Goal: Task Accomplishment & Management: Manage account settings

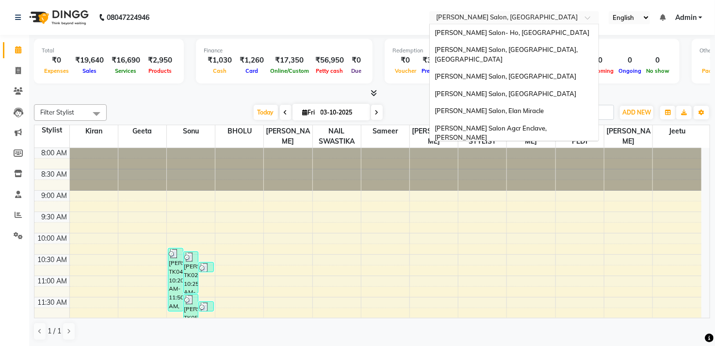
click at [513, 20] on input "text" at bounding box center [504, 19] width 141 height 10
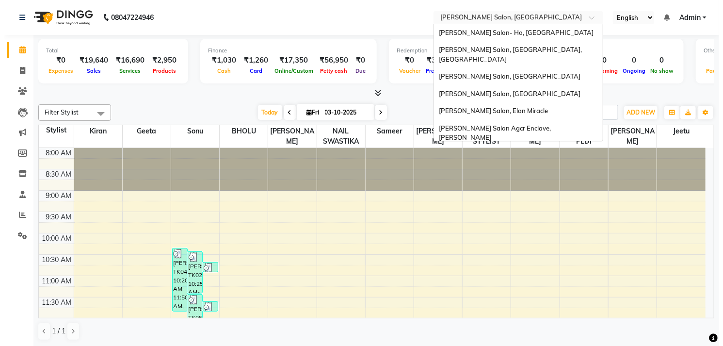
scroll to position [159, 0]
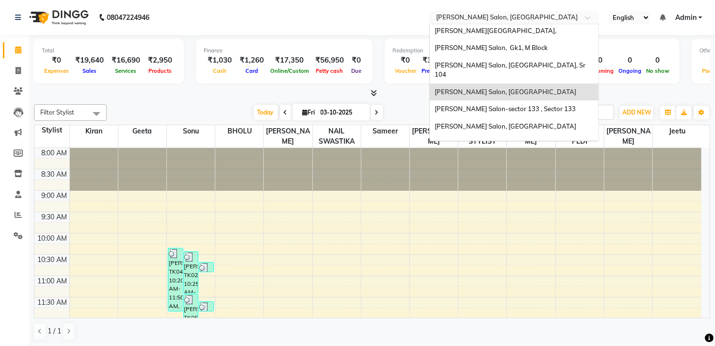
click at [509, 88] on span "[PERSON_NAME] Salon, [GEOGRAPHIC_DATA]" at bounding box center [506, 92] width 142 height 8
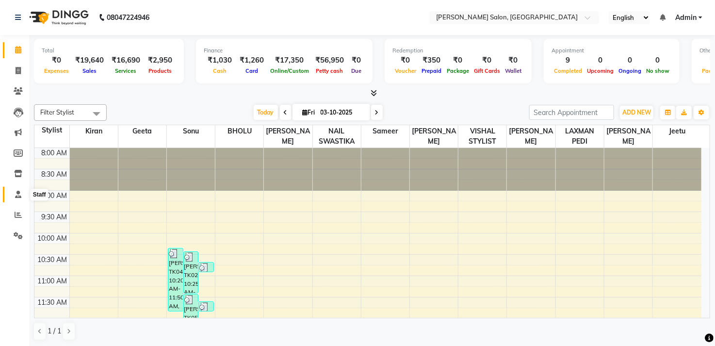
click at [18, 196] on icon at bounding box center [18, 194] width 6 height 7
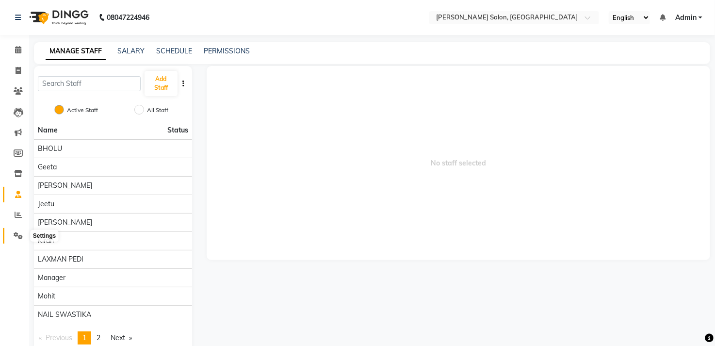
click at [16, 234] on icon at bounding box center [18, 235] width 9 height 7
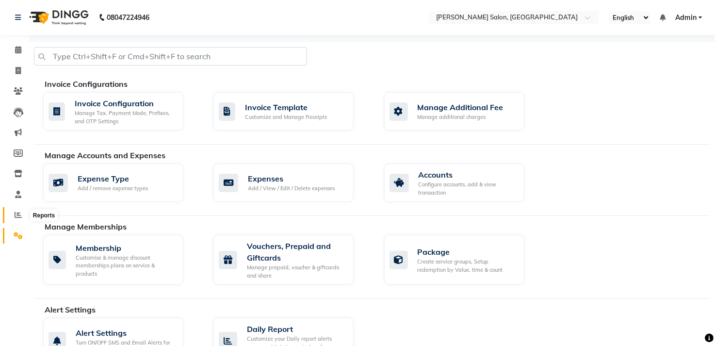
click at [16, 210] on span at bounding box center [18, 215] width 17 height 11
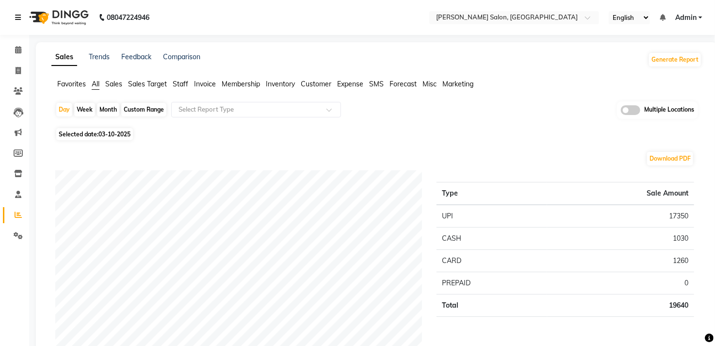
click at [17, 13] on link at bounding box center [20, 17] width 10 height 27
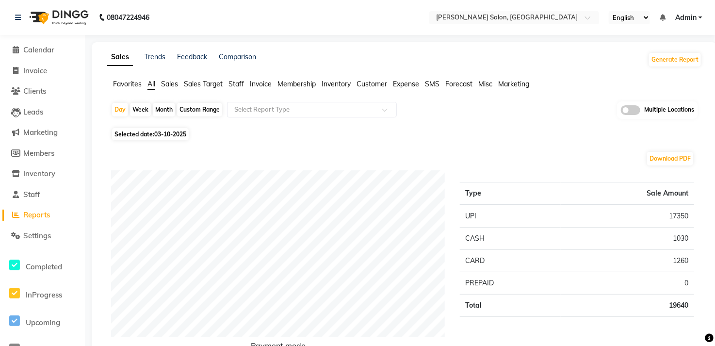
click at [215, 137] on div "Selected date: 03-10-2025" at bounding box center [406, 134] width 591 height 10
click at [37, 154] on span "Members" at bounding box center [38, 152] width 31 height 9
select select
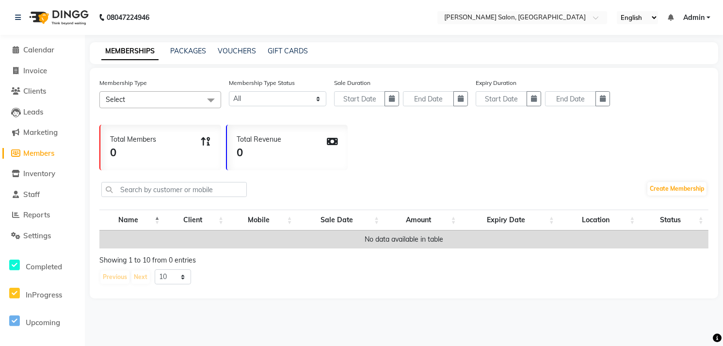
click at [212, 97] on span at bounding box center [210, 100] width 19 height 18
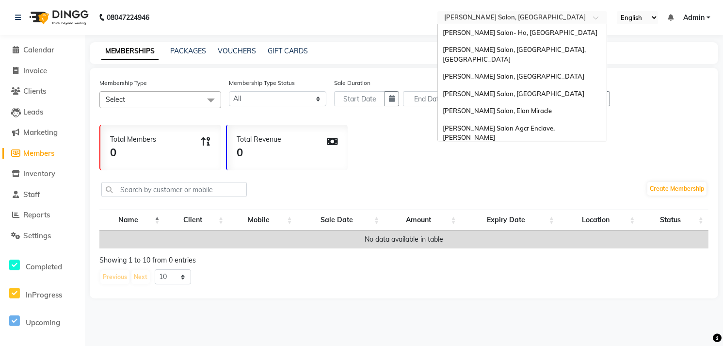
click at [598, 16] on span at bounding box center [599, 21] width 12 height 10
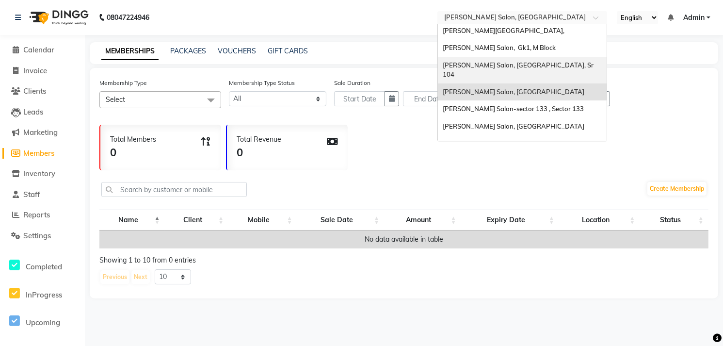
click at [566, 57] on div "Madonna Salon, Noida, Sr 104" at bounding box center [522, 70] width 169 height 27
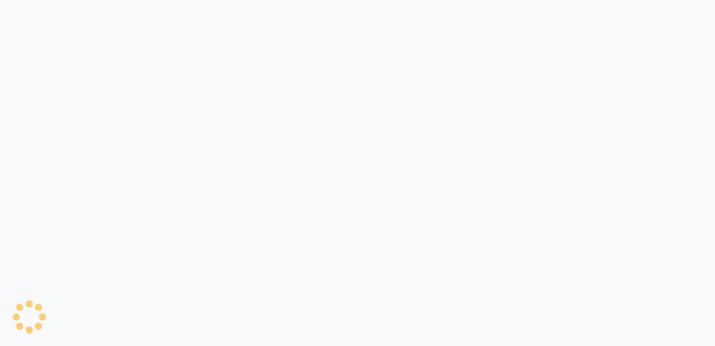
select select
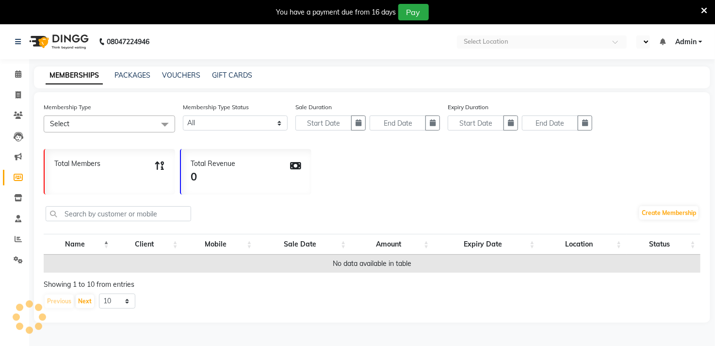
select select "en"
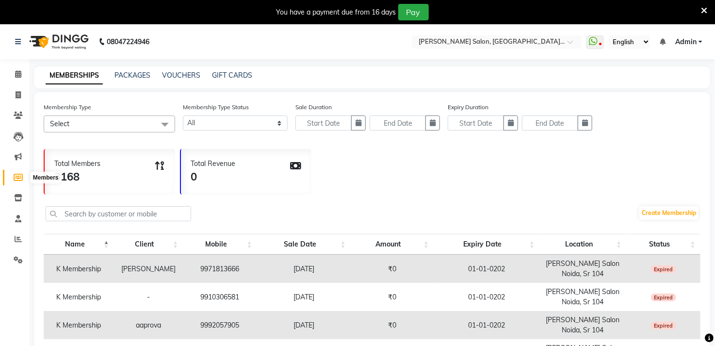
click at [15, 175] on icon at bounding box center [18, 177] width 9 height 7
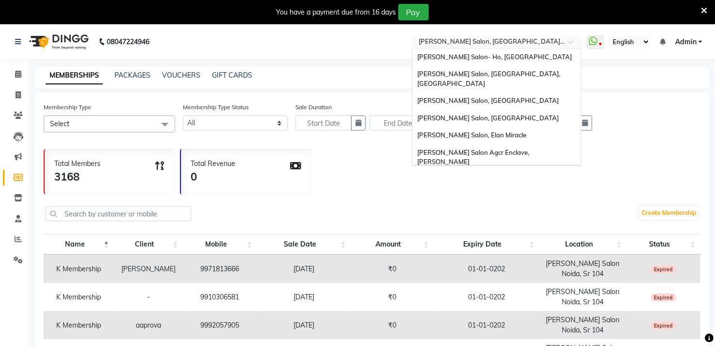
scroll to position [159, 0]
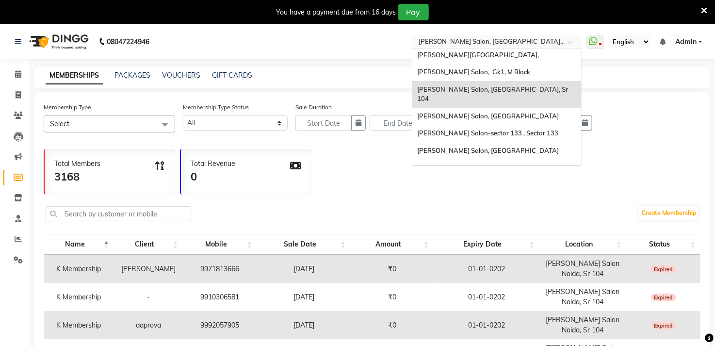
click at [565, 43] on div at bounding box center [497, 43] width 170 height 10
click at [547, 108] on div "[PERSON_NAME] Salon, [GEOGRAPHIC_DATA]" at bounding box center [496, 116] width 169 height 17
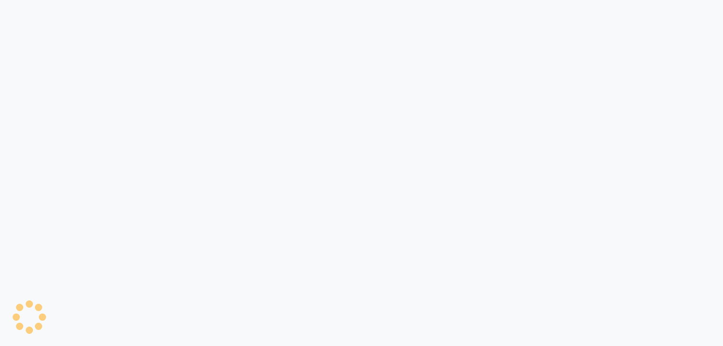
select select
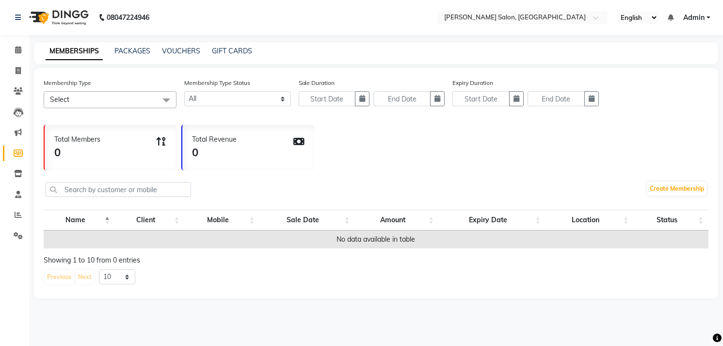
click at [169, 95] on span at bounding box center [166, 100] width 19 height 18
click at [442, 129] on div "Total Members 0 Total Revenue 0" at bounding box center [376, 145] width 665 height 50
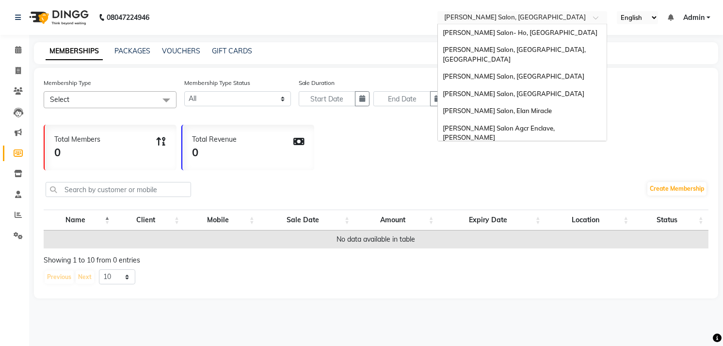
click at [592, 16] on div at bounding box center [522, 19] width 170 height 10
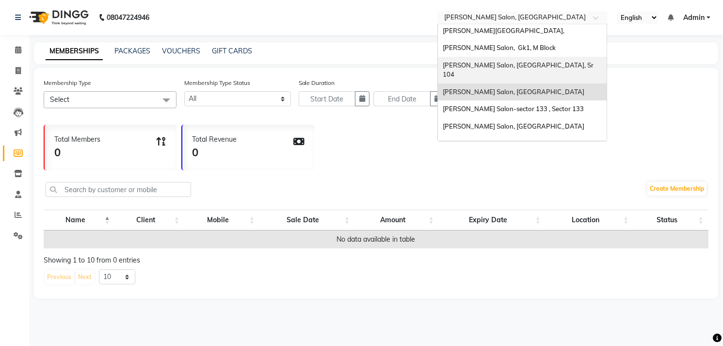
click at [558, 57] on div "[PERSON_NAME] Salon, [GEOGRAPHIC_DATA], Sr 104" at bounding box center [522, 70] width 169 height 27
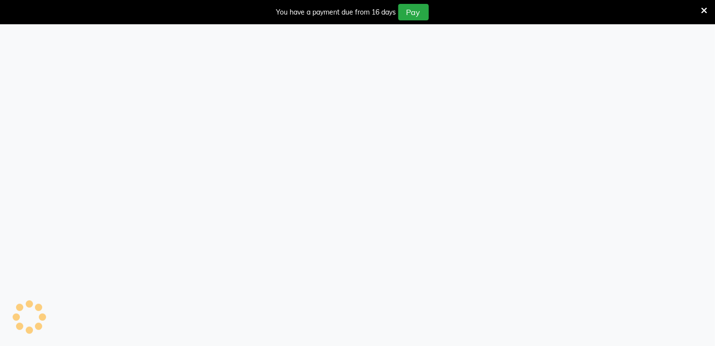
select select
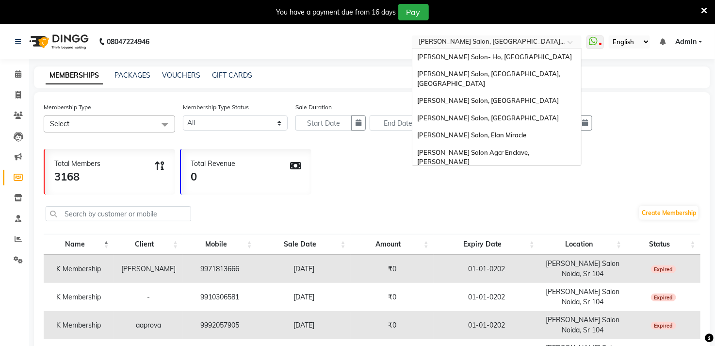
click at [575, 38] on div at bounding box center [497, 43] width 170 height 10
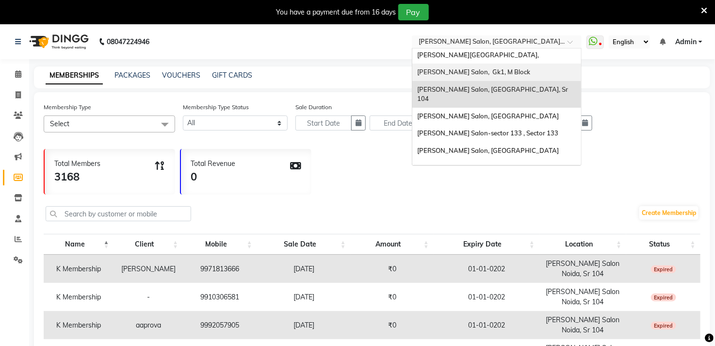
click at [549, 64] on div "[PERSON_NAME] Salon, Gk1, M Block" at bounding box center [496, 72] width 169 height 17
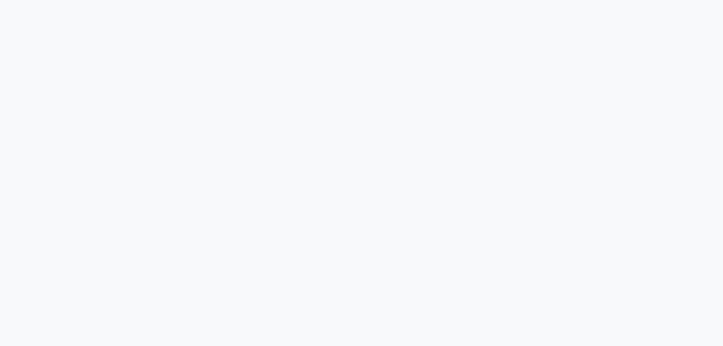
select select
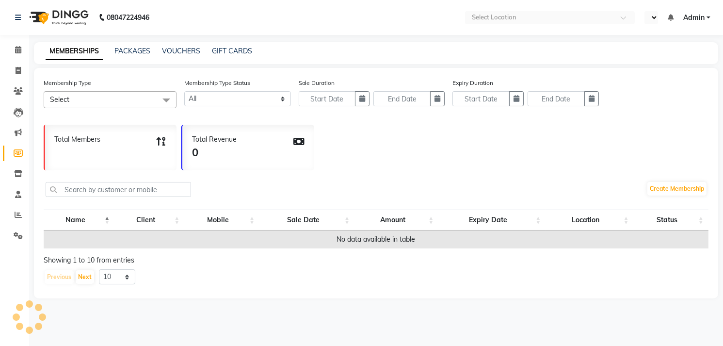
select select "en"
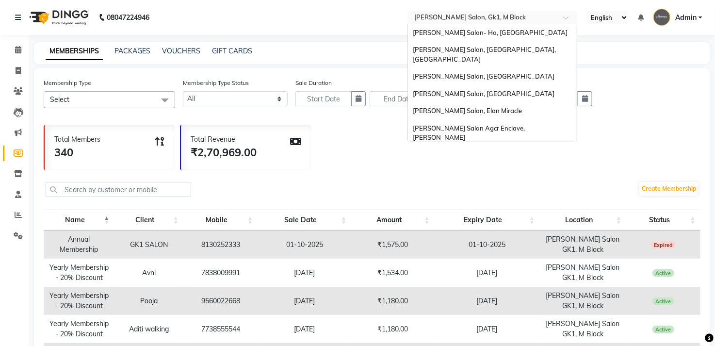
scroll to position [154, 0]
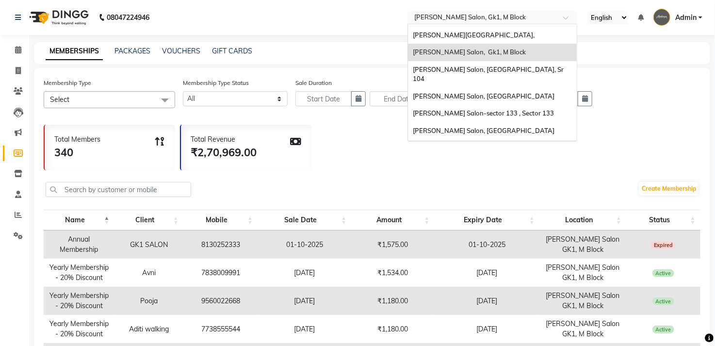
click at [542, 16] on input "text" at bounding box center [482, 19] width 141 height 10
click at [531, 88] on div "[PERSON_NAME] Salon, [GEOGRAPHIC_DATA]" at bounding box center [492, 96] width 169 height 17
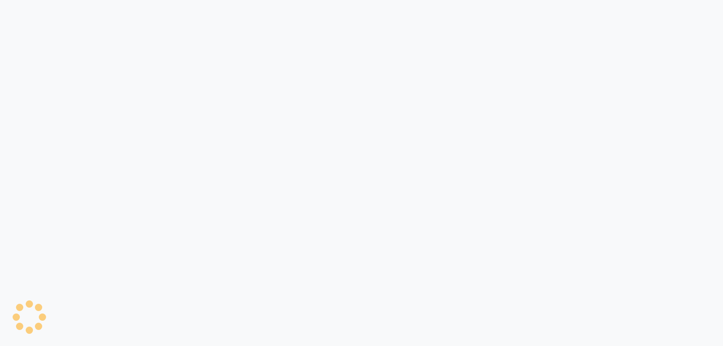
select select
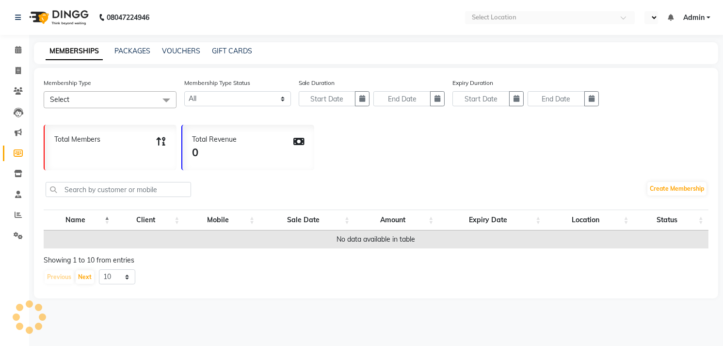
select select "en"
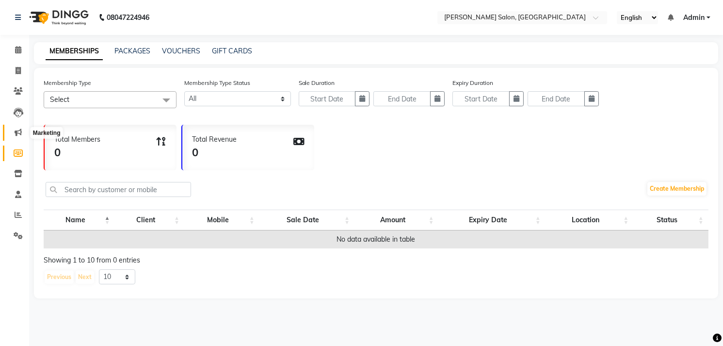
click at [18, 130] on icon at bounding box center [18, 132] width 7 height 7
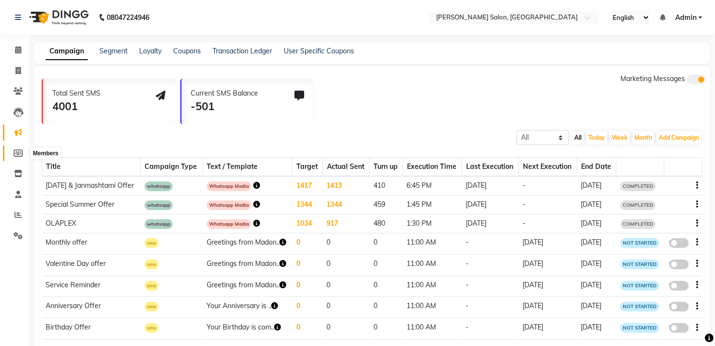
click at [16, 158] on span at bounding box center [18, 153] width 17 height 11
select select
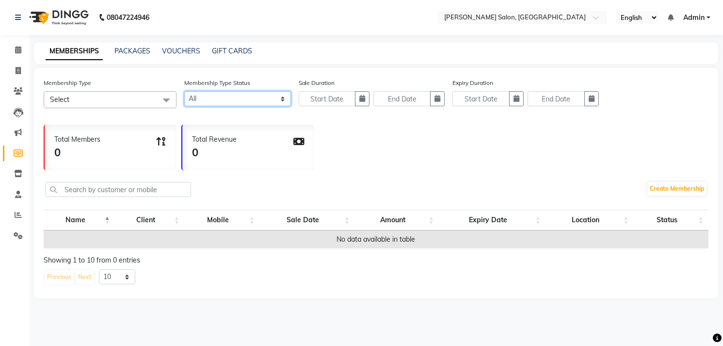
click at [279, 97] on select "Active Expired All" at bounding box center [237, 98] width 106 height 15
click at [358, 97] on button "button" at bounding box center [362, 98] width 15 height 15
select select "10"
select select "2025"
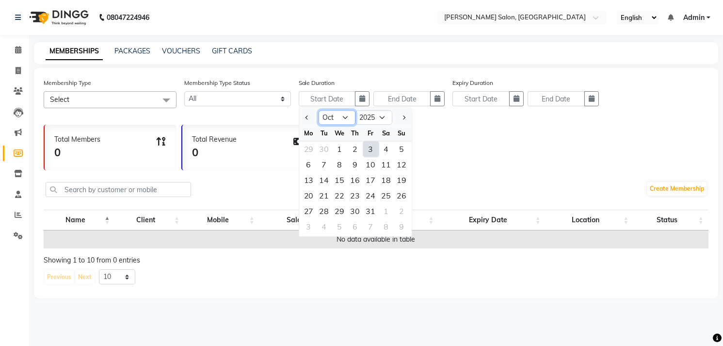
click at [347, 113] on select "Jan Feb Mar Apr May Jun Jul Aug Sep Oct Nov Dec" at bounding box center [337, 118] width 37 height 15
select select "6"
click at [319, 111] on select "Jan Feb Mar Apr May Jun Jul Aug Sep Oct Nov Dec" at bounding box center [337, 118] width 37 height 15
click at [340, 167] on div "4" at bounding box center [340, 165] width 16 height 16
type input "04-06-2025"
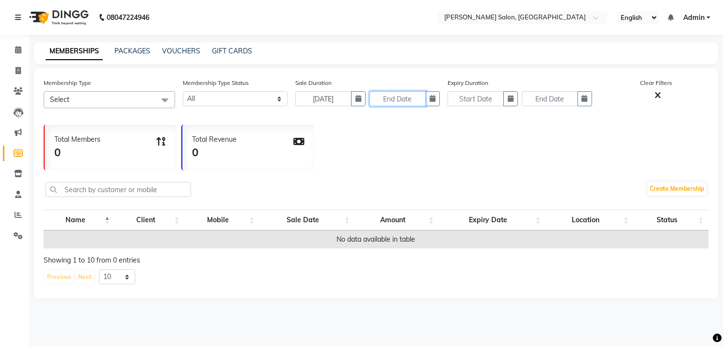
click at [409, 98] on input "text" at bounding box center [398, 98] width 56 height 15
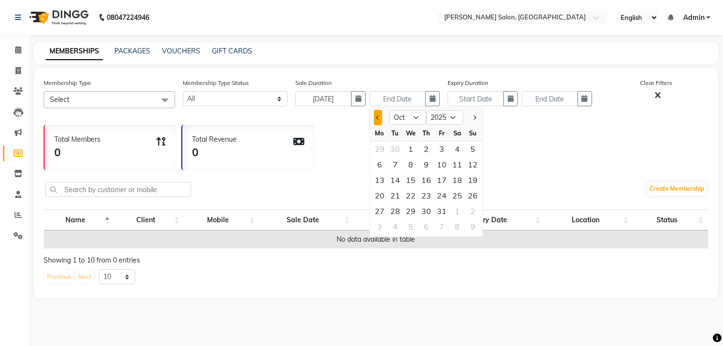
click at [377, 118] on span "Previous month" at bounding box center [378, 117] width 4 height 4
select select "9"
click at [395, 171] on div "9" at bounding box center [396, 165] width 16 height 16
type input "09-09-2025"
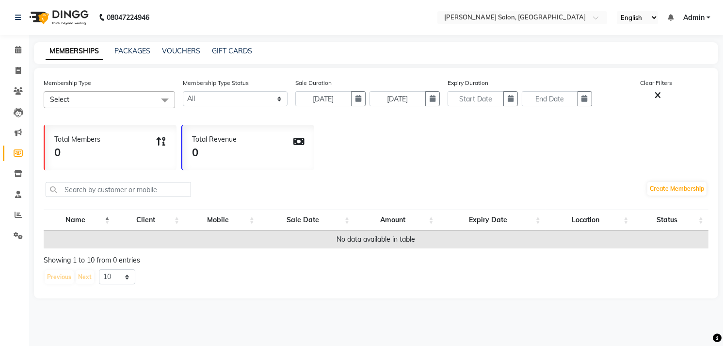
click at [132, 45] on div "MEMBERSHIPS PACKAGES VOUCHERS GIFT CARDS" at bounding box center [376, 53] width 684 height 22
click at [134, 49] on link "PACKAGES" at bounding box center [132, 51] width 36 height 9
select select
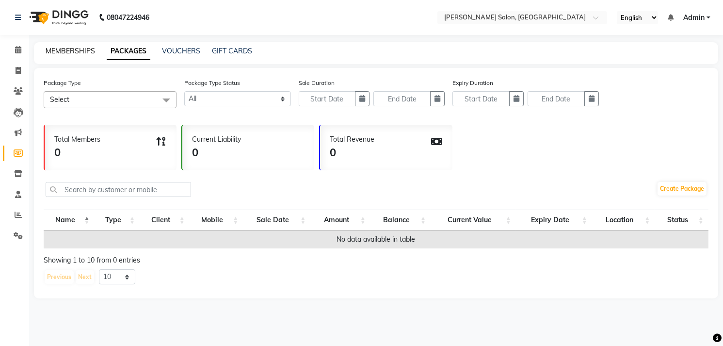
click at [70, 49] on link "MEMBERSHIPS" at bounding box center [70, 51] width 49 height 9
select select
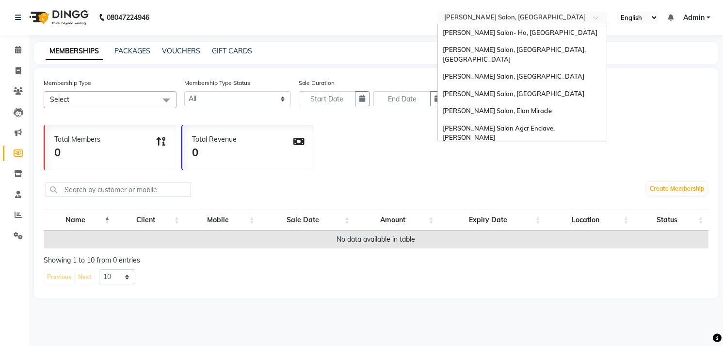
click at [593, 18] on div at bounding box center [522, 19] width 170 height 10
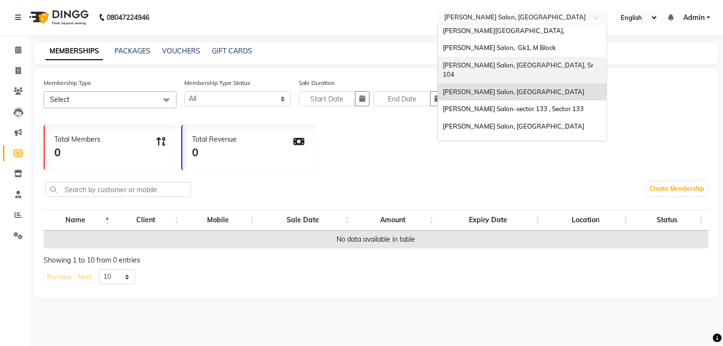
click at [566, 57] on div "[PERSON_NAME] Salon, [GEOGRAPHIC_DATA], Sr 104" at bounding box center [522, 70] width 169 height 27
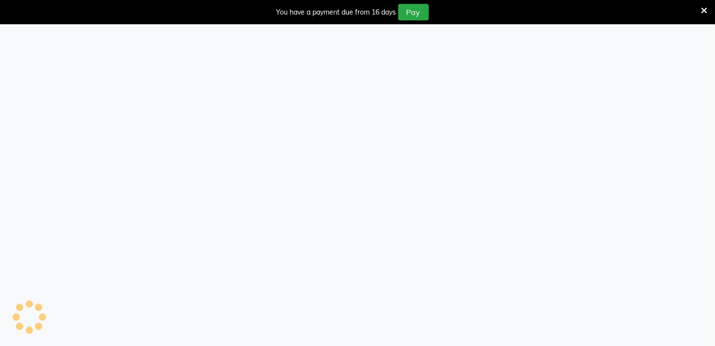
select select
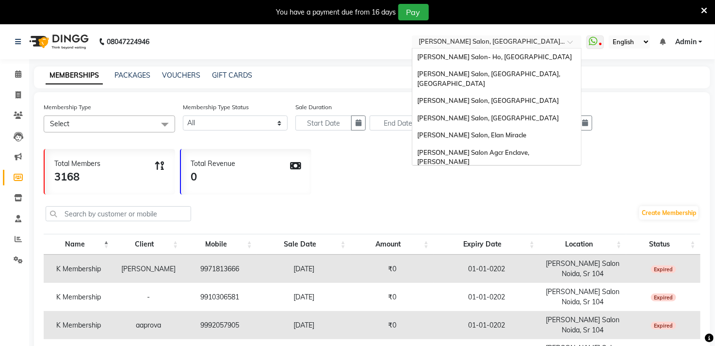
scroll to position [159, 0]
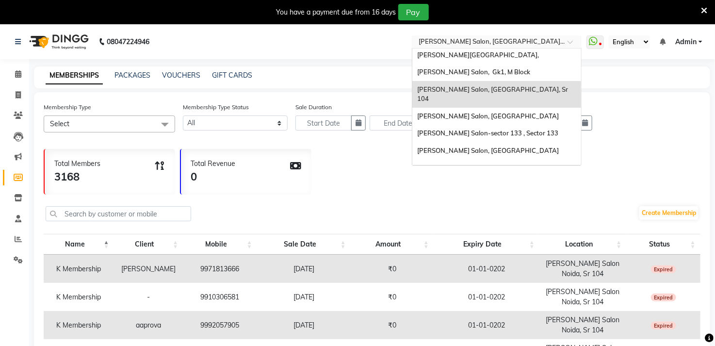
click at [573, 41] on span at bounding box center [573, 45] width 12 height 10
click at [521, 163] on span "[PERSON_NAME] Salon, Mahagun Maywoods" at bounding box center [485, 167] width 136 height 8
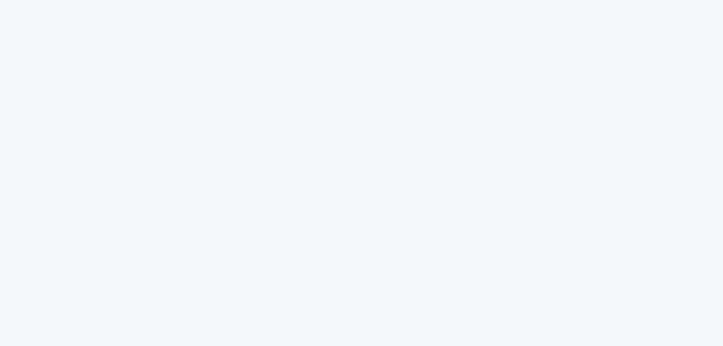
select select
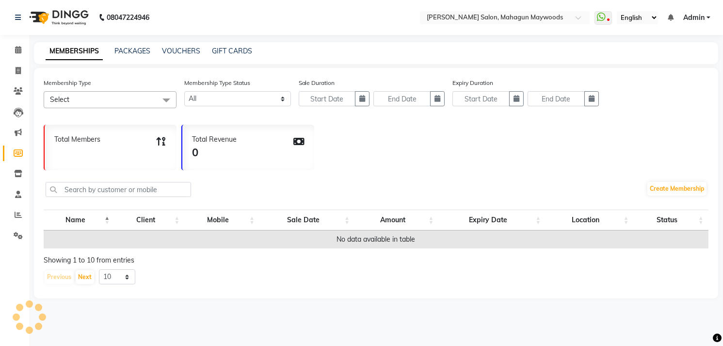
select select "en"
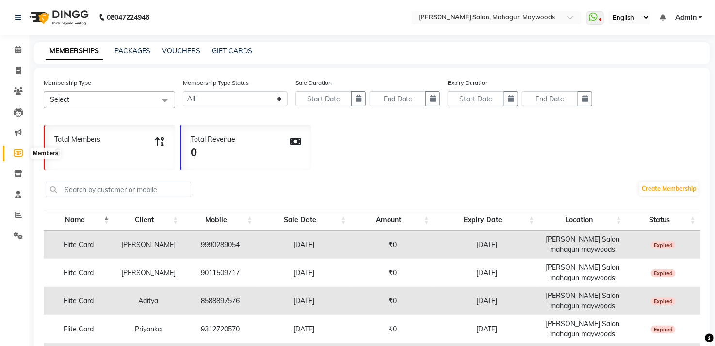
click at [21, 156] on icon at bounding box center [18, 152] width 9 height 7
click at [164, 99] on span at bounding box center [164, 100] width 19 height 18
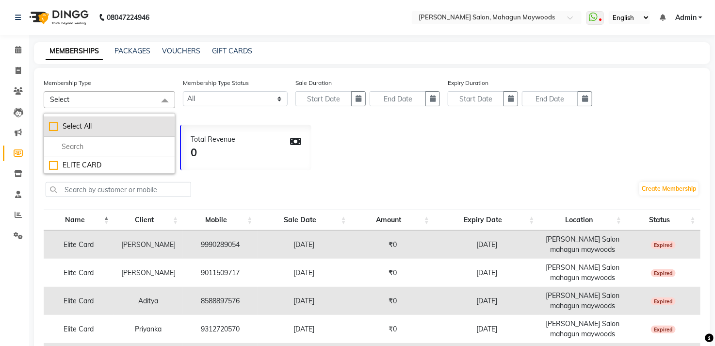
click at [154, 119] on li "Select All" at bounding box center [109, 126] width 130 height 20
checkbox input "true"
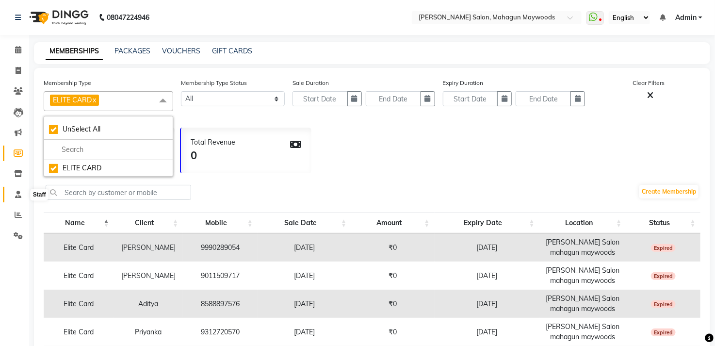
click at [16, 195] on icon at bounding box center [18, 194] width 6 height 7
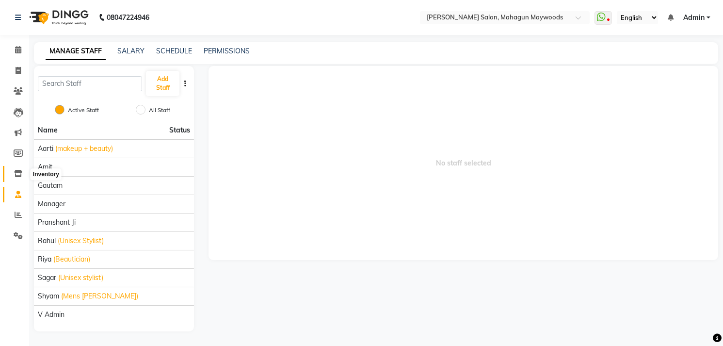
click at [15, 175] on icon at bounding box center [18, 173] width 8 height 7
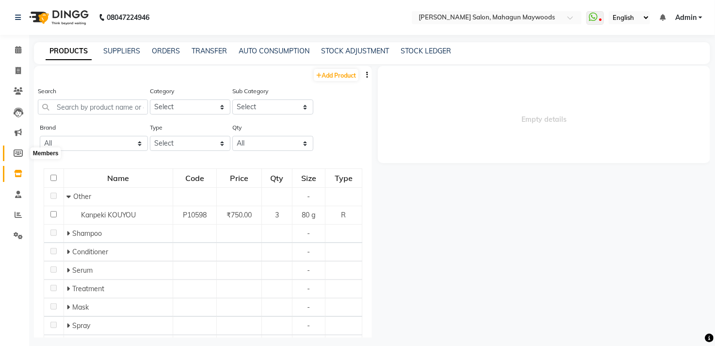
click at [15, 154] on icon at bounding box center [18, 152] width 9 height 7
select select
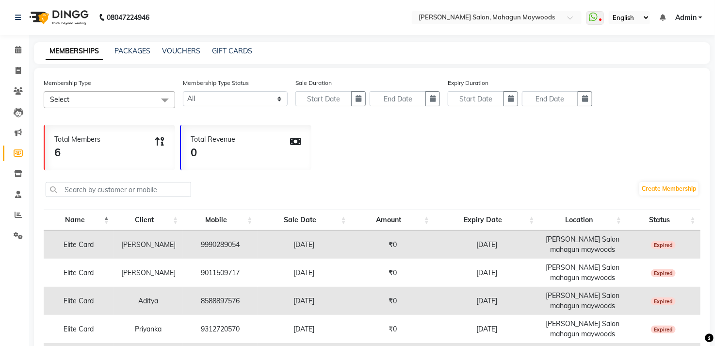
click at [163, 93] on span at bounding box center [164, 100] width 19 height 18
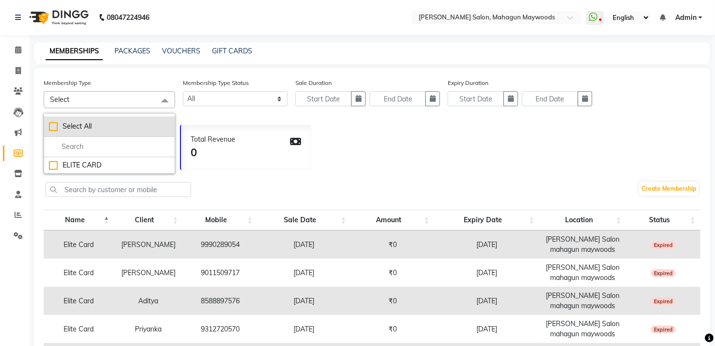
click at [140, 125] on div "Select All" at bounding box center [109, 126] width 121 height 10
checkbox input "true"
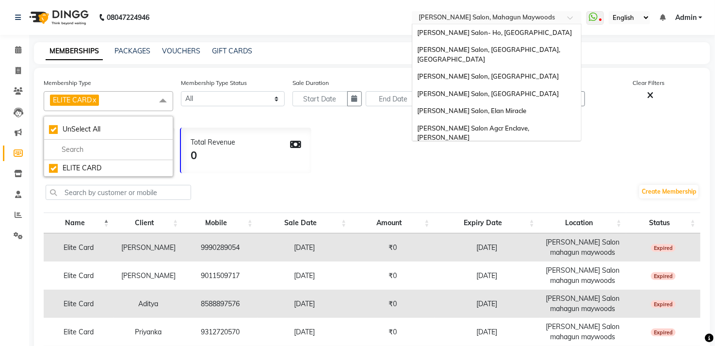
scroll to position [159, 0]
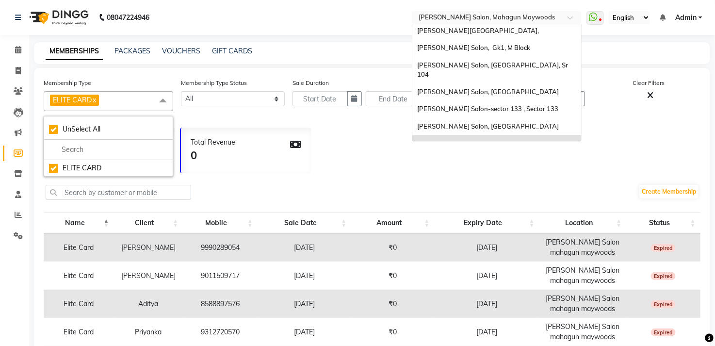
click at [570, 16] on span at bounding box center [573, 21] width 12 height 10
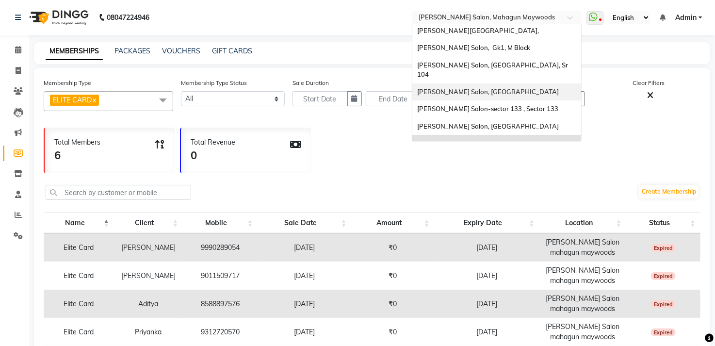
click at [541, 83] on div "[PERSON_NAME] Salon, [GEOGRAPHIC_DATA]" at bounding box center [496, 91] width 169 height 17
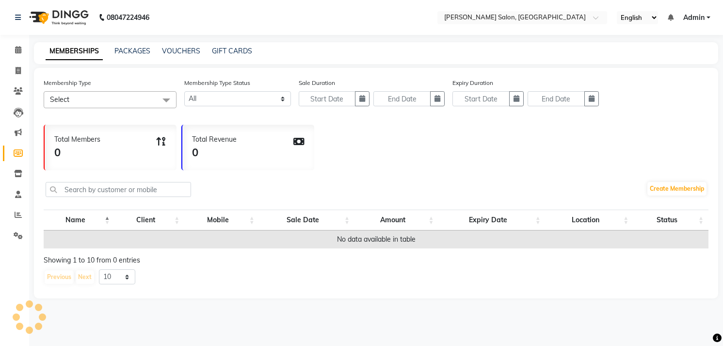
select select
click at [591, 17] on div at bounding box center [522, 19] width 170 height 10
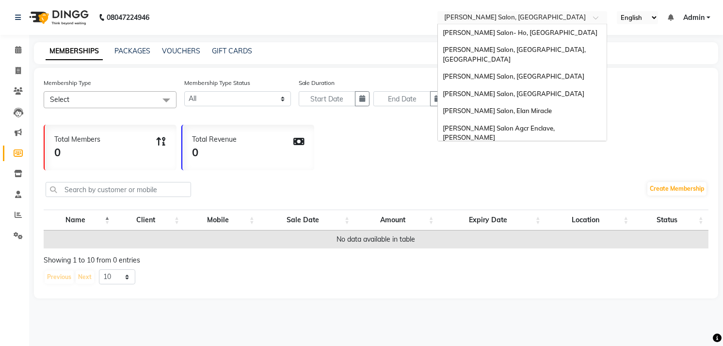
scroll to position [159, 0]
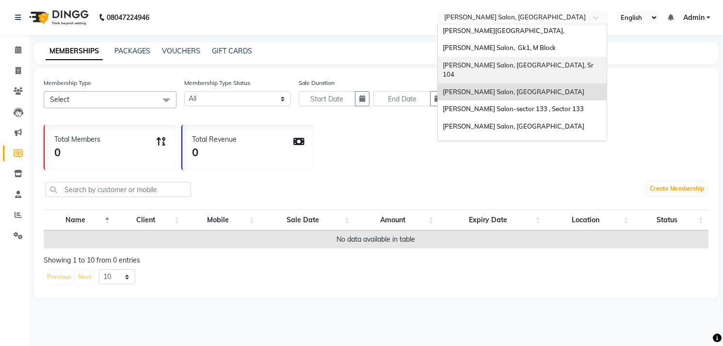
click at [568, 57] on div "[PERSON_NAME] Salon, [GEOGRAPHIC_DATA], Sr 104" at bounding box center [522, 70] width 169 height 27
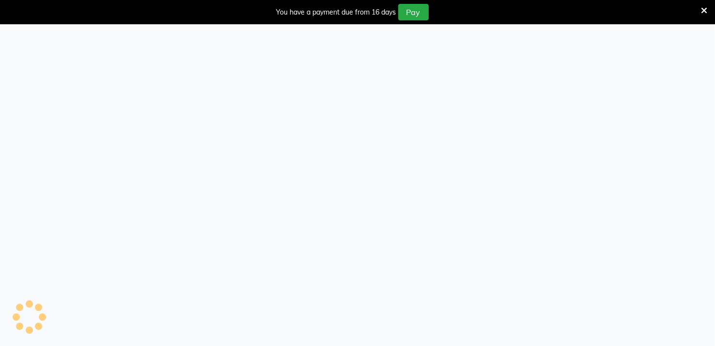
select select
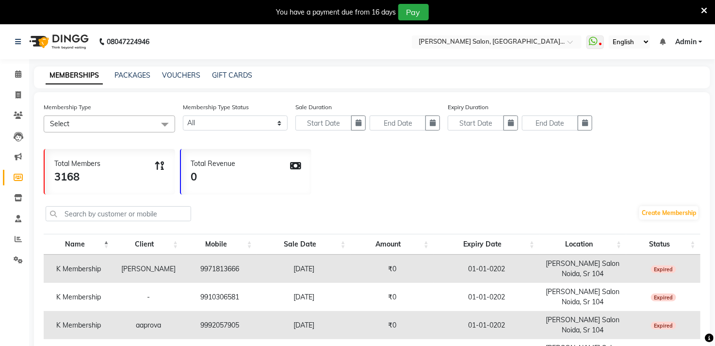
click at [165, 124] on span at bounding box center [164, 124] width 19 height 18
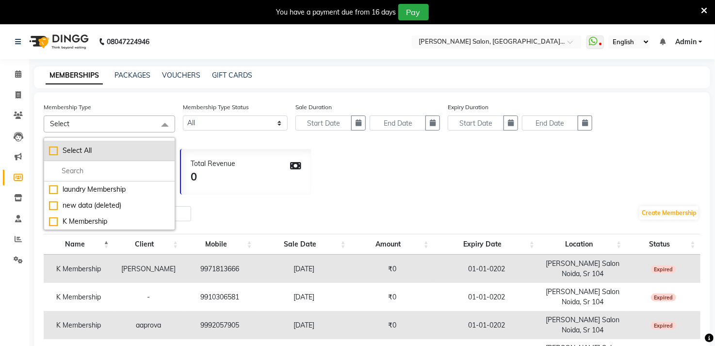
click at [155, 146] on div "Select All" at bounding box center [109, 151] width 121 height 10
checkbox input "true"
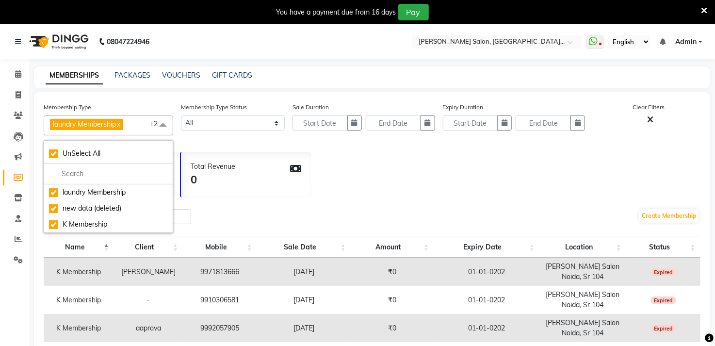
click at [578, 189] on div "Total Members 3168 Total Revenue 0" at bounding box center [372, 172] width 657 height 50
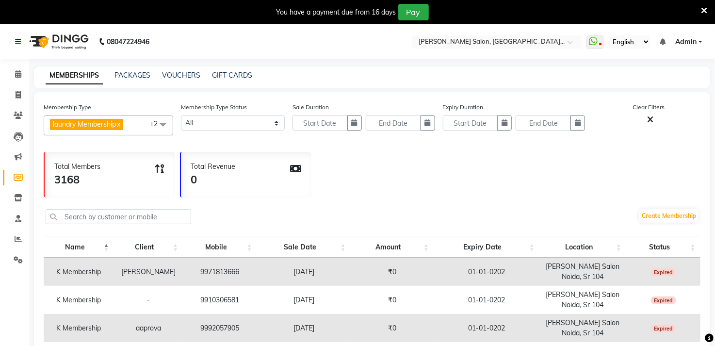
click at [120, 125] on link "x" at bounding box center [118, 124] width 4 height 9
click at [115, 123] on link "x" at bounding box center [114, 124] width 4 height 9
click at [102, 123] on link "x" at bounding box center [99, 124] width 4 height 9
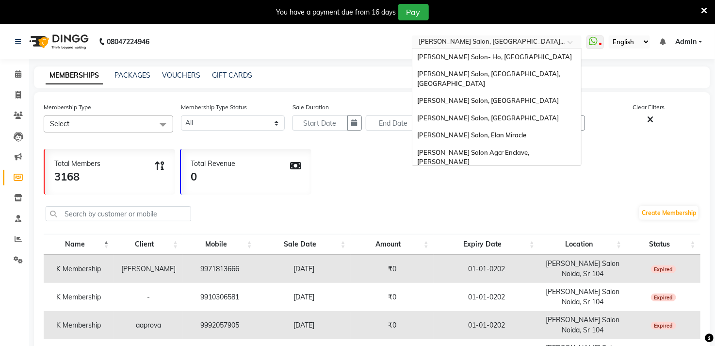
click at [570, 44] on span at bounding box center [573, 45] width 12 height 10
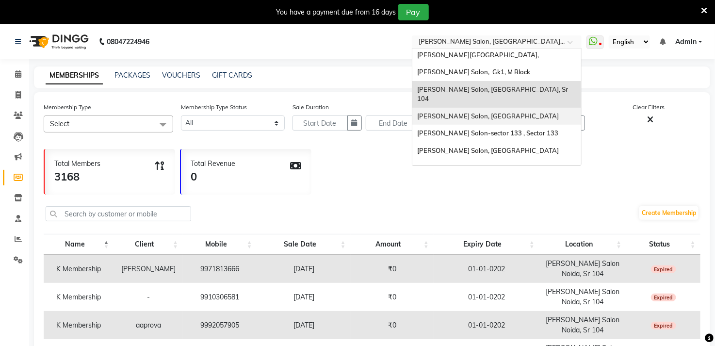
click at [538, 108] on div "[PERSON_NAME] Salon, [GEOGRAPHIC_DATA]" at bounding box center [496, 116] width 169 height 17
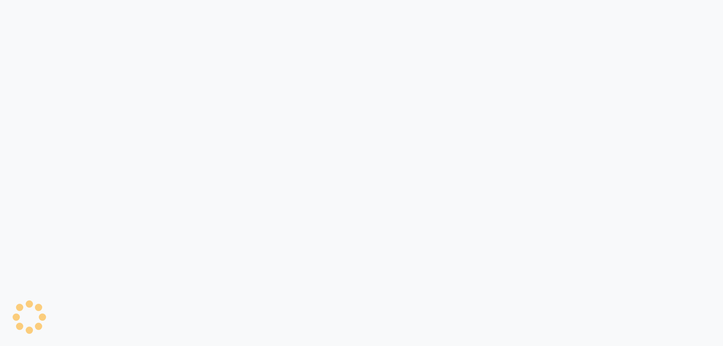
select select
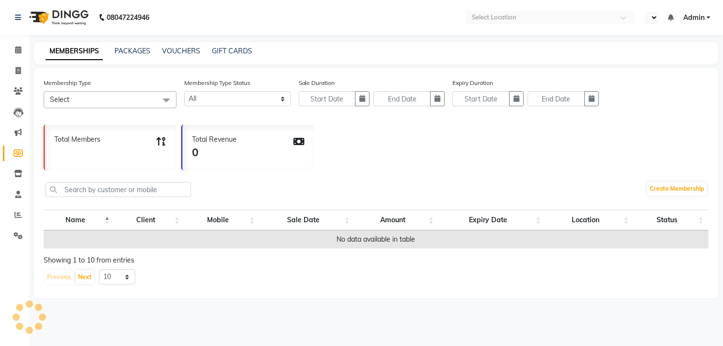
select select "en"
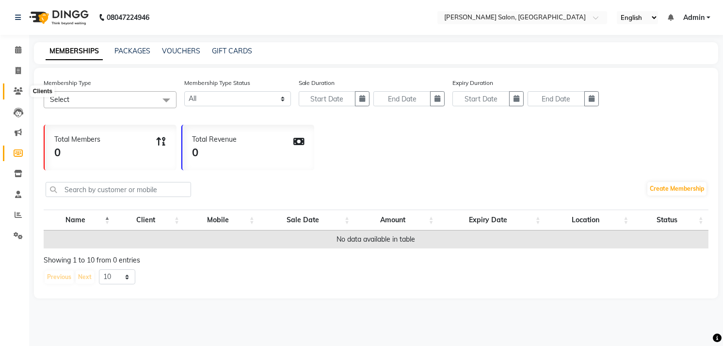
click at [15, 94] on icon at bounding box center [18, 90] width 9 height 7
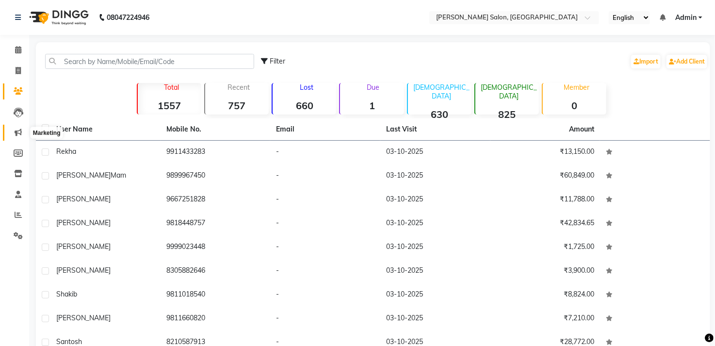
click at [16, 131] on icon at bounding box center [18, 132] width 7 height 7
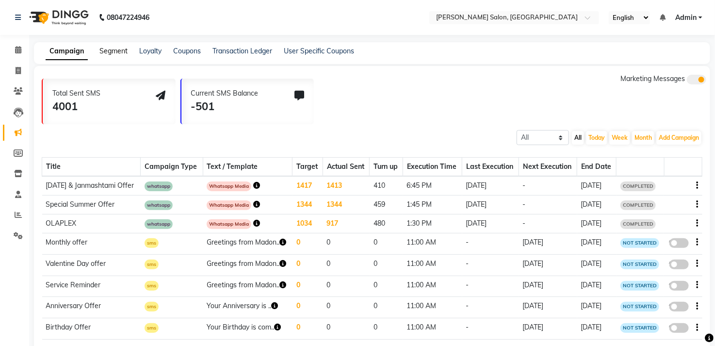
click at [118, 53] on link "Segment" at bounding box center [113, 51] width 28 height 9
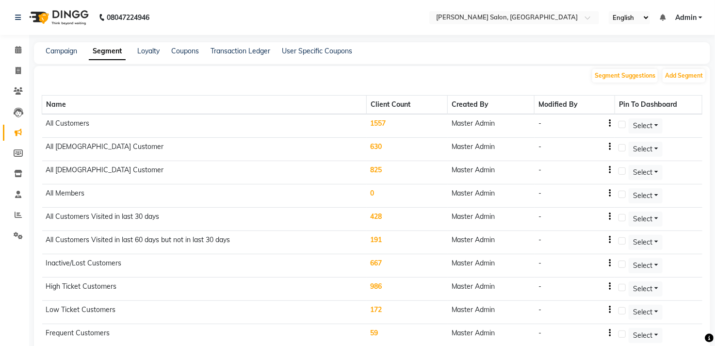
click at [379, 124] on td "1557" at bounding box center [407, 126] width 81 height 24
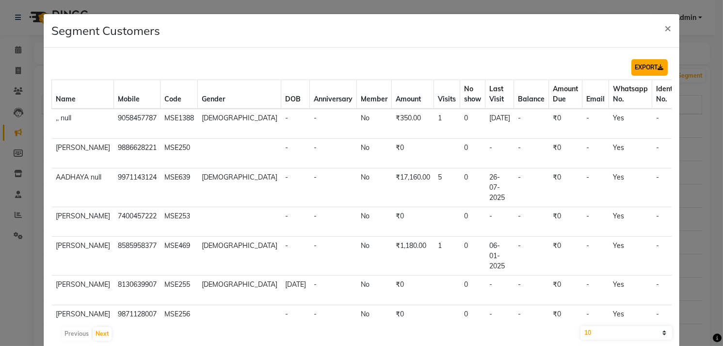
click at [635, 70] on button "EXPORT" at bounding box center [649, 67] width 36 height 16
click at [665, 29] on span "×" at bounding box center [668, 27] width 7 height 15
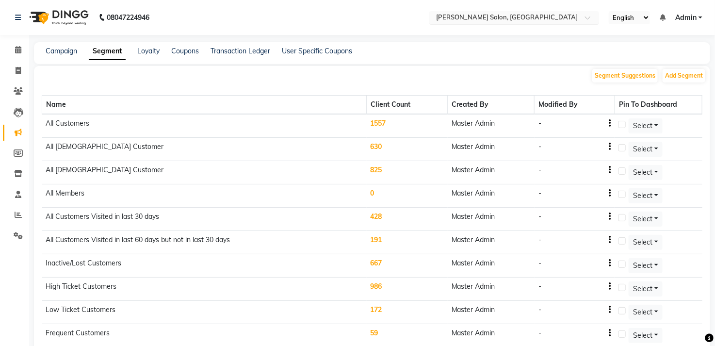
click at [541, 16] on input "text" at bounding box center [504, 19] width 141 height 10
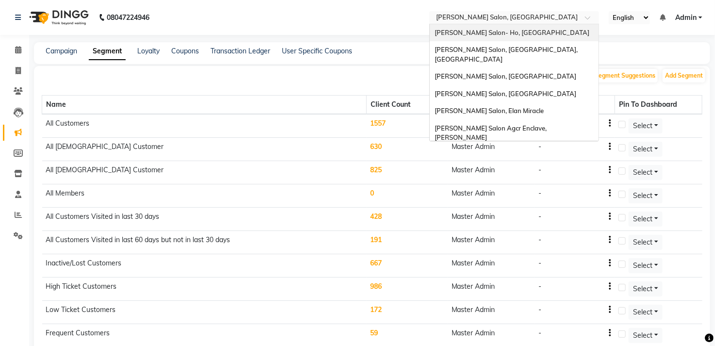
click at [515, 34] on span "[PERSON_NAME] Salon- Ho, [GEOGRAPHIC_DATA]" at bounding box center [512, 33] width 155 height 8
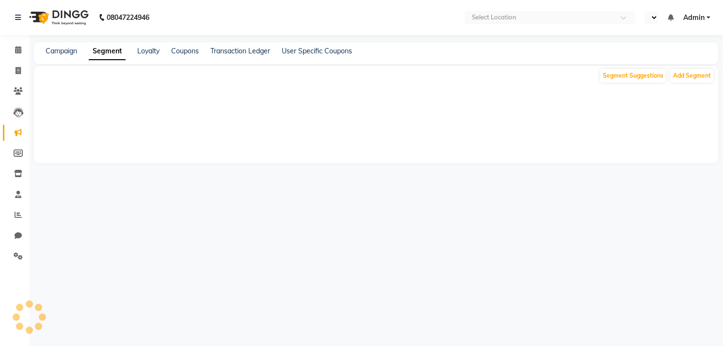
select select "en"
click at [20, 89] on icon at bounding box center [18, 90] width 9 height 7
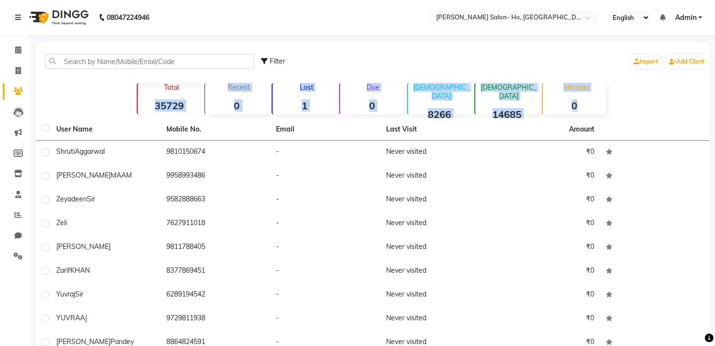
drag, startPoint x: 155, startPoint y: 113, endPoint x: 185, endPoint y: 117, distance: 29.8
click at [185, 117] on div "Filter Import Add Client Total 35729 Recent 0 Lost 1 Due 0 [DEMOGRAPHIC_DATA] 8…" at bounding box center [373, 223] width 674 height 363
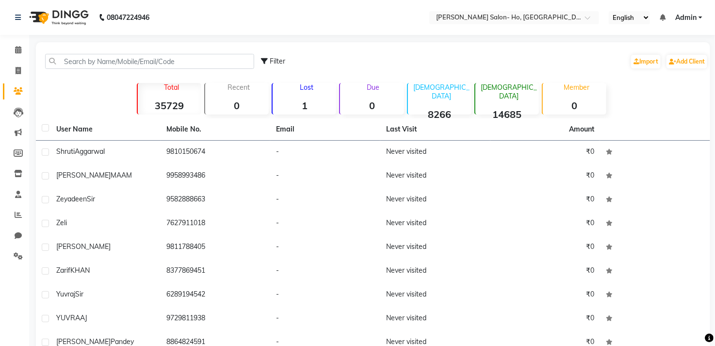
drag, startPoint x: 185, startPoint y: 117, endPoint x: 107, endPoint y: 93, distance: 81.3
click at [107, 93] on div "Total 35729 Recent 0 Lost 1 Due 0 Male 8266 Female 14685 Member 0" at bounding box center [373, 98] width 538 height 34
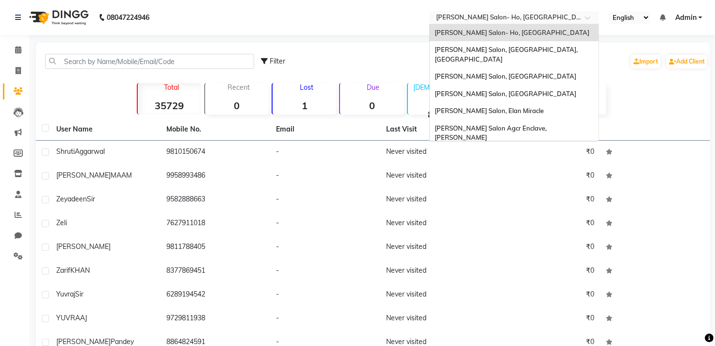
click at [587, 18] on span at bounding box center [591, 21] width 12 height 10
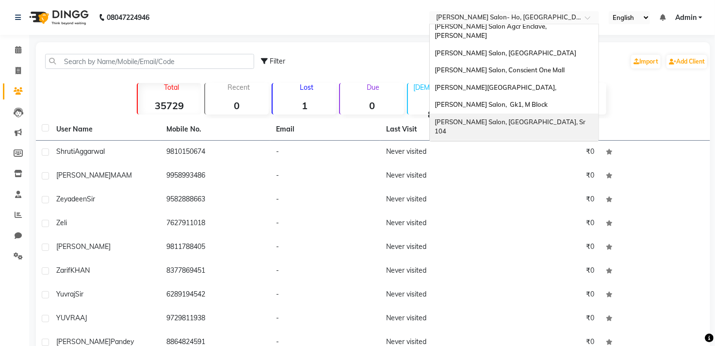
click at [563, 113] on div "[PERSON_NAME] Salon, [GEOGRAPHIC_DATA], Sr 104" at bounding box center [514, 126] width 169 height 27
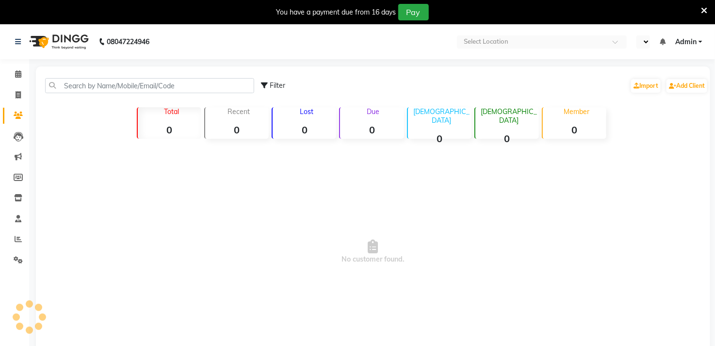
select select "en"
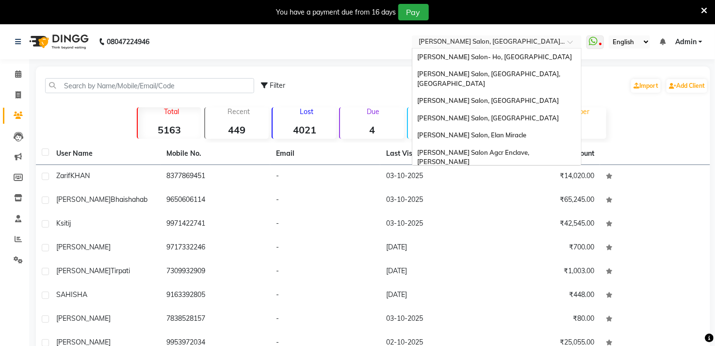
scroll to position [159, 0]
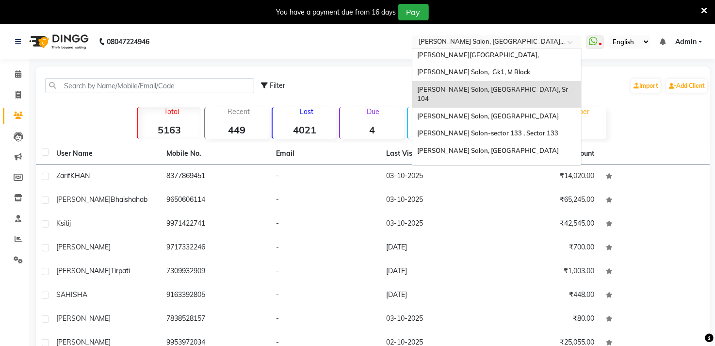
click at [573, 44] on span at bounding box center [573, 45] width 12 height 10
click at [544, 108] on div "[PERSON_NAME] Salon, [GEOGRAPHIC_DATA]" at bounding box center [496, 116] width 169 height 17
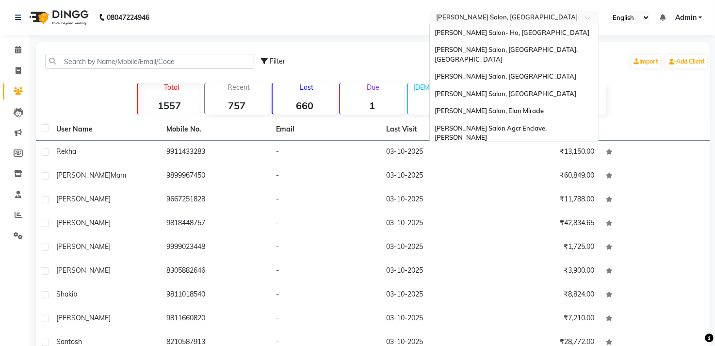
click at [579, 16] on div at bounding box center [514, 19] width 170 height 10
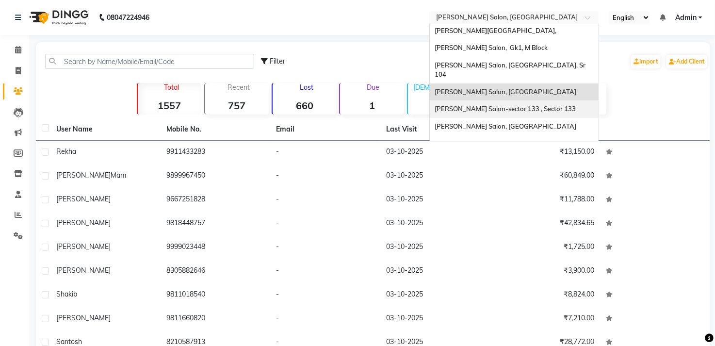
click at [559, 100] on div "[PERSON_NAME] Salon-sector 133 , Sector 133" at bounding box center [514, 108] width 169 height 17
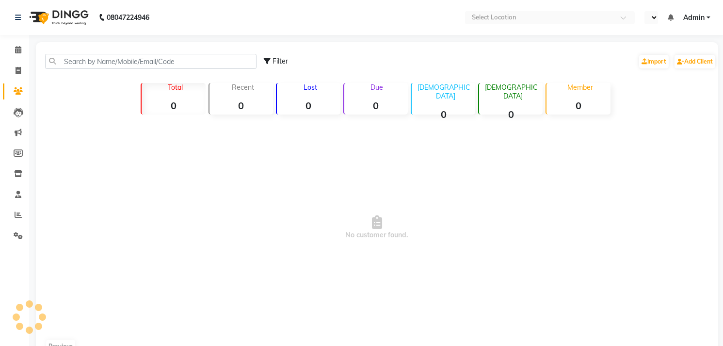
select select "en"
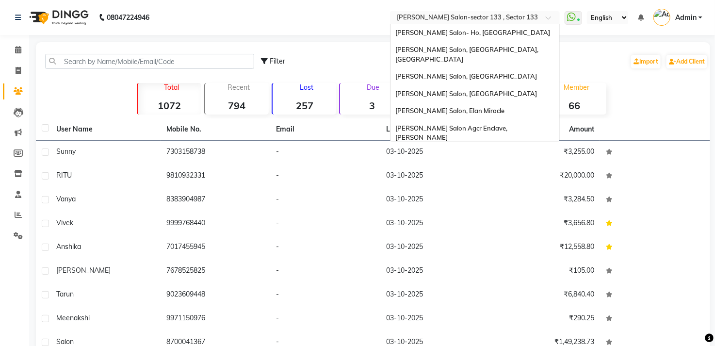
click at [533, 18] on input "text" at bounding box center [465, 19] width 141 height 10
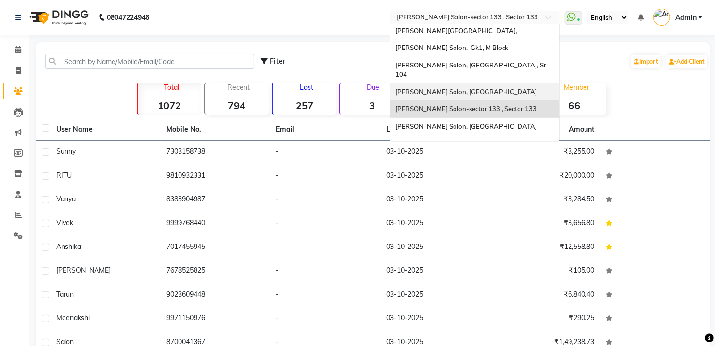
click at [516, 83] on div "[PERSON_NAME] Salon, [GEOGRAPHIC_DATA]" at bounding box center [474, 91] width 169 height 17
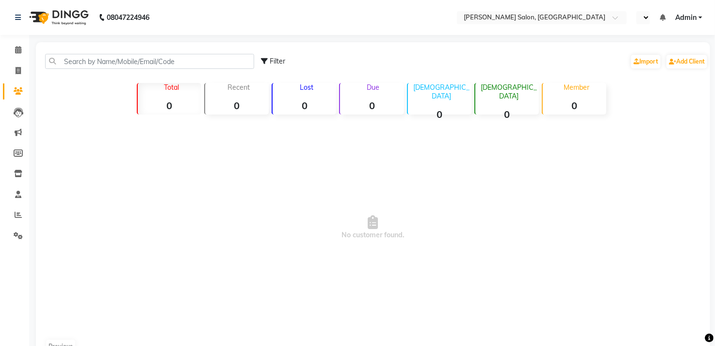
select select "en"
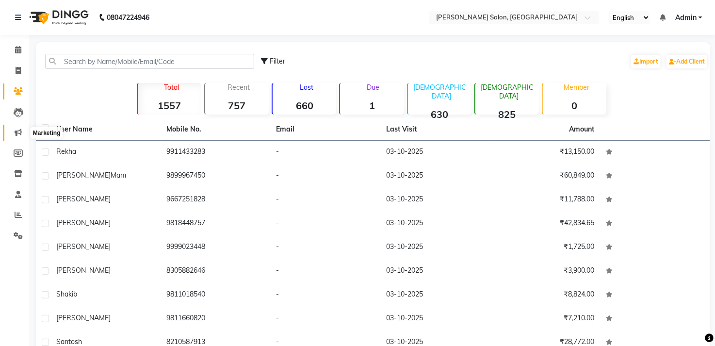
click at [16, 133] on icon at bounding box center [18, 132] width 7 height 7
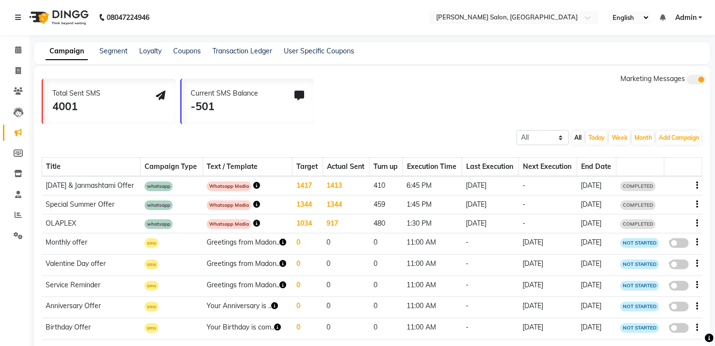
click at [16, 133] on icon at bounding box center [18, 132] width 7 height 7
click at [3, 125] on link "Marketing" at bounding box center [14, 133] width 23 height 16
